Goal: Register for event/course

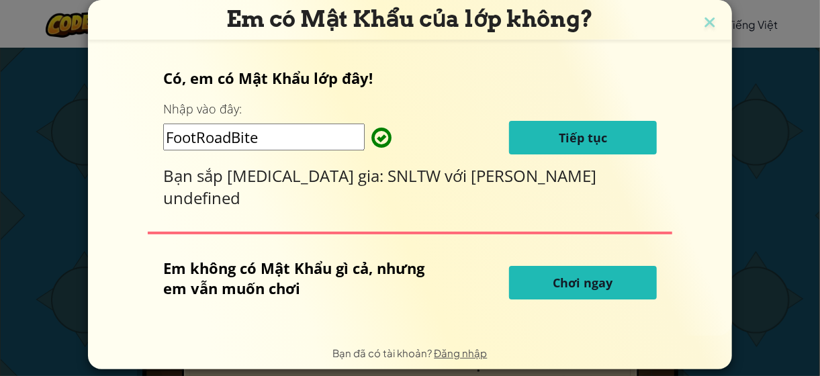
click at [575, 283] on span "Chơi ngay" at bounding box center [583, 283] width 60 height 16
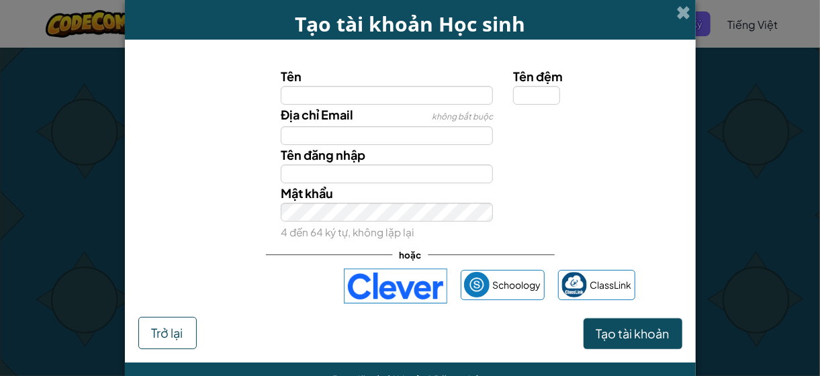
click at [441, 94] on input "Tên" at bounding box center [387, 95] width 212 height 19
type input "T"
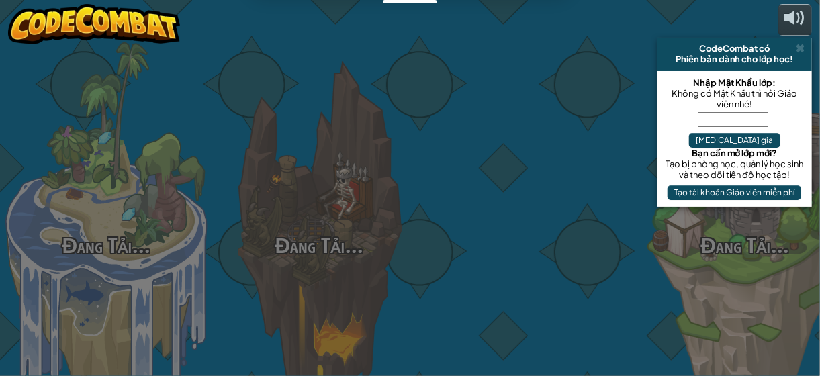
select select "vi"
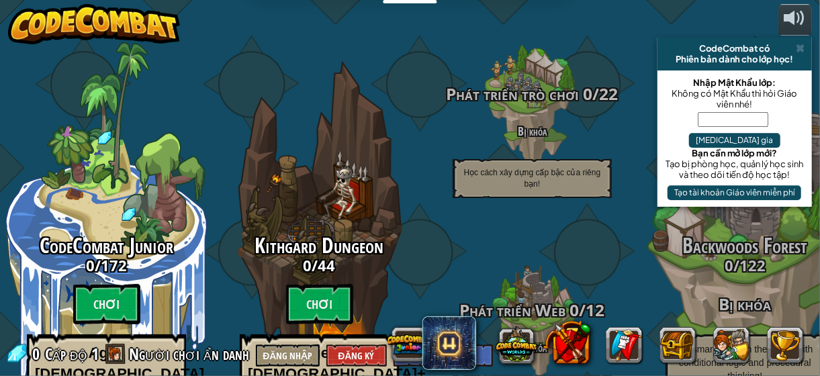
click at [717, 118] on input "text" at bounding box center [733, 119] width 71 height 15
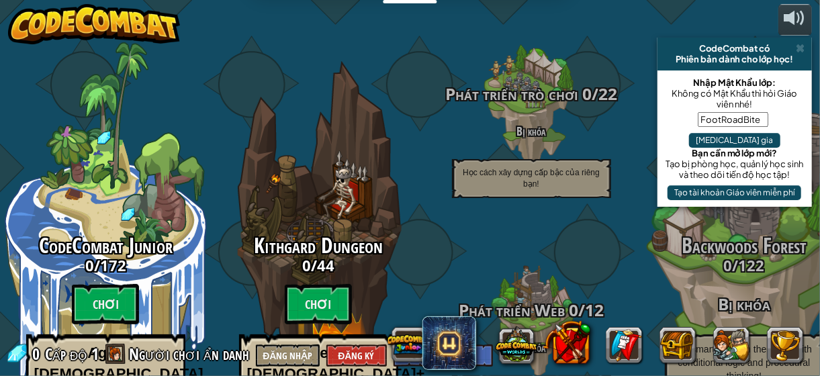
type input "FootRoadBite"
click at [776, 133] on button "[MEDICAL_DATA] gia" at bounding box center [734, 140] width 91 height 15
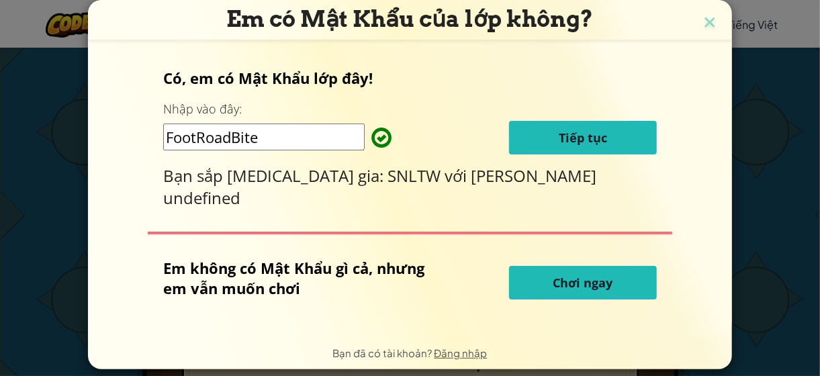
click at [557, 285] on span "Chơi ngay" at bounding box center [583, 283] width 60 height 16
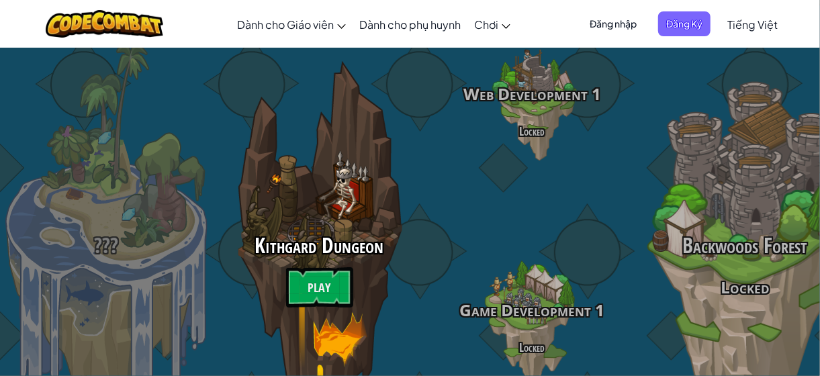
select select "vi"
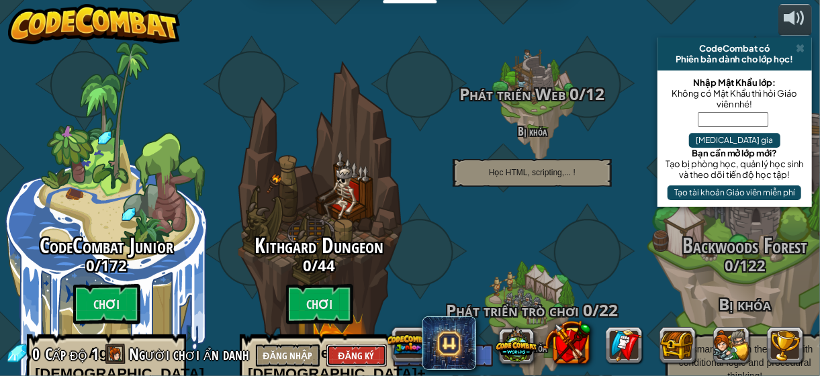
click at [353, 353] on button "Đăng Ký" at bounding box center [356, 356] width 60 height 22
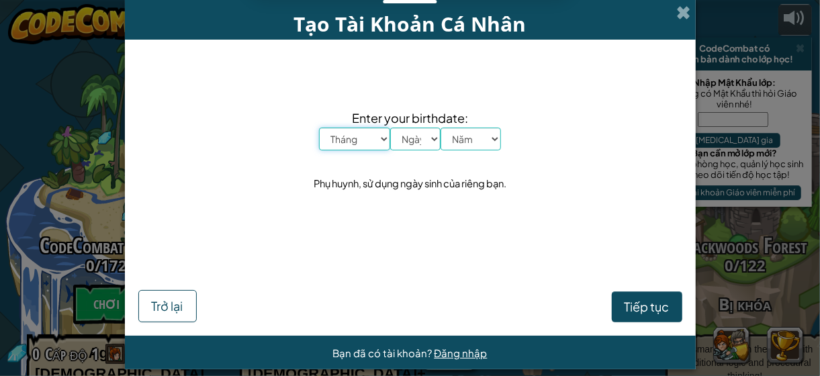
click at [376, 140] on select "Tháng Tháng Một Tháng Hai Tháng Ba Tháng Tư Tháng Năm Tháng Sáu Tháng Bảy Tháng…" at bounding box center [354, 139] width 71 height 23
select select "4"
click at [319, 128] on select "Tháng Tháng Một Tháng Hai Tháng Ba Tháng Tư Tháng Năm Tháng Sáu Tháng Bảy Tháng…" at bounding box center [354, 139] width 71 height 23
click at [424, 145] on select "Ngày 1 2 3 4 5 6 7 8 9 10 11 12 13 14 15 16 17 18 19 20 21 22 23 24 25 26 27 28…" at bounding box center [415, 139] width 50 height 23
select select "25"
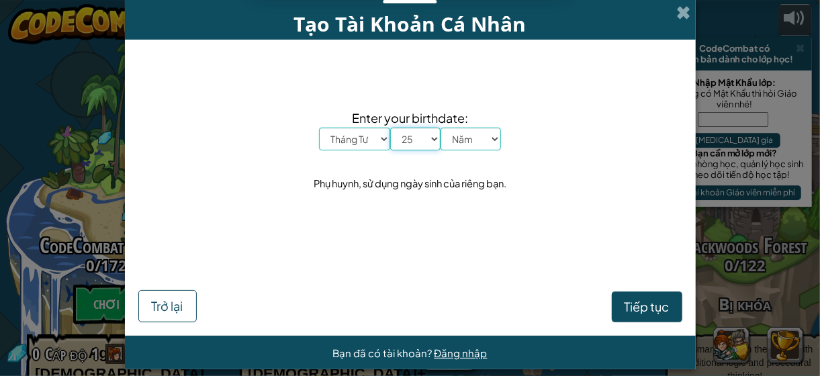
click at [390, 128] on select "Ngày 1 2 3 4 5 6 7 8 9 10 11 12 13 14 15 16 17 18 19 20 21 22 23 24 25 26 27 28…" at bounding box center [415, 139] width 50 height 23
click at [475, 133] on select "Năm 2025 2024 2023 2022 2021 2020 2019 2018 2017 2016 2015 2014 2013 2012 2011 …" at bounding box center [471, 139] width 60 height 23
select select "2013"
click at [441, 128] on select "Năm 2025 2024 2023 2022 2021 2020 2019 2018 2017 2016 2015 2014 2013 2012 2011 …" at bounding box center [471, 139] width 60 height 23
click at [626, 307] on span "Tiếp tục" at bounding box center [647, 306] width 45 height 15
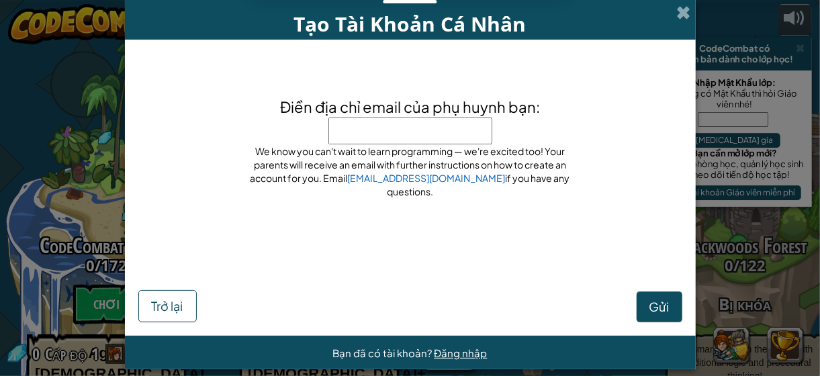
paste input "xuantung251682@gmail.com"
type input "xuantung251682@gmail.com"
click at [652, 305] on span "Gửi" at bounding box center [659, 306] width 20 height 15
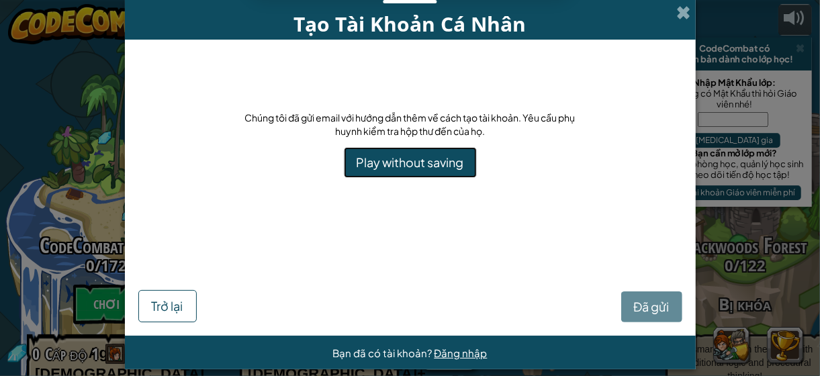
click at [457, 167] on link "Play without saving" at bounding box center [410, 162] width 133 height 31
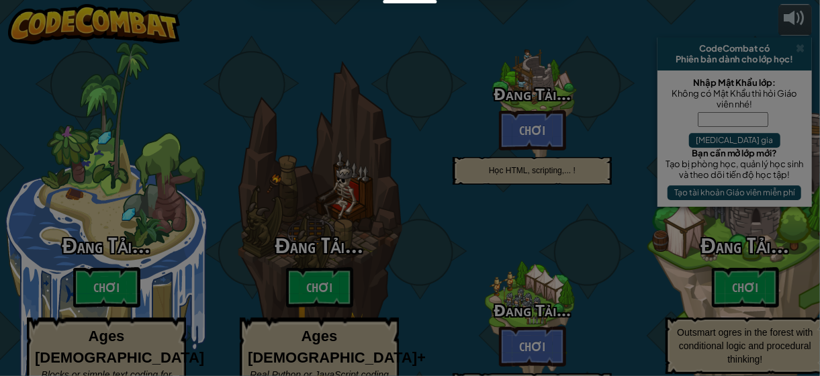
select select "vi"
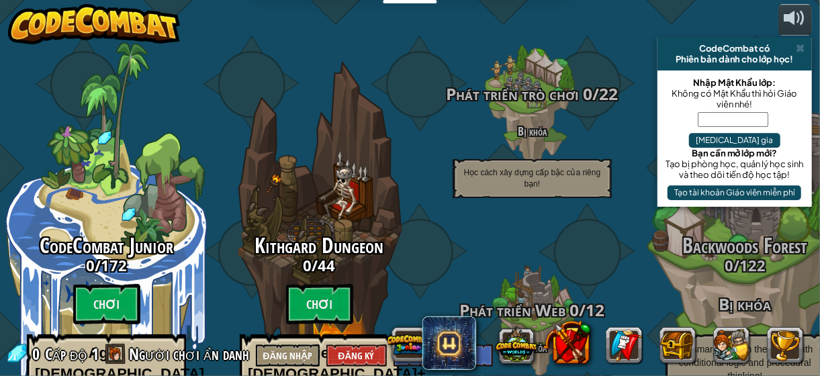
click at [118, 357] on span at bounding box center [115, 354] width 20 height 20
click at [798, 48] on span at bounding box center [800, 48] width 9 height 11
